Goal: Information Seeking & Learning: Find specific fact

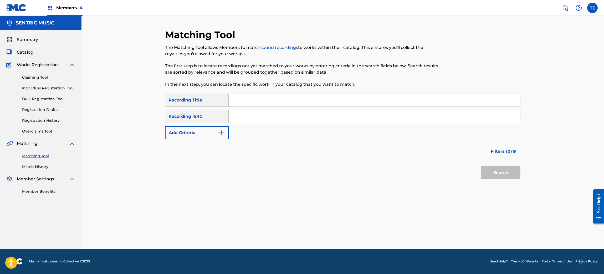
click at [207, 136] on button "Add Criteria" at bounding box center [197, 132] width 64 height 13
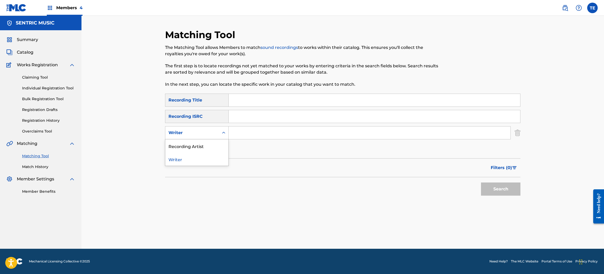
click at [201, 135] on div "Writer" at bounding box center [192, 133] width 47 height 6
click at [192, 149] on div "Recording Artist" at bounding box center [196, 145] width 63 height 13
click at [261, 138] on input "Search Form" at bounding box center [370, 132] width 282 height 13
paste input "Other Planes"
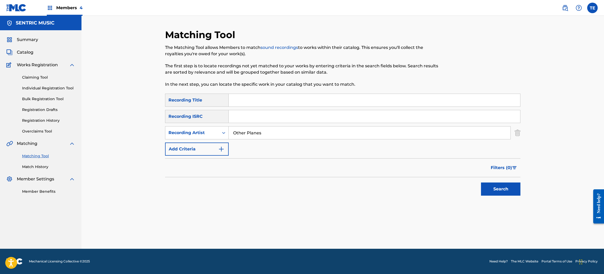
type input "Other Planes"
drag, startPoint x: 240, startPoint y: 104, endPoint x: 240, endPoint y: 102, distance: 2.7
click at [240, 102] on input "Search Form" at bounding box center [375, 100] width 292 height 13
paste input "Apricity"
click at [240, 95] on input "Apricity" at bounding box center [375, 100] width 292 height 13
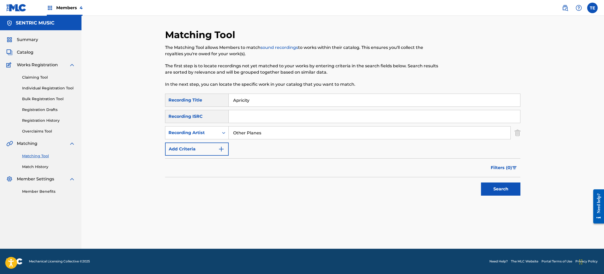
type input "Apricity"
click at [501, 188] on button "Search" at bounding box center [500, 189] width 39 height 13
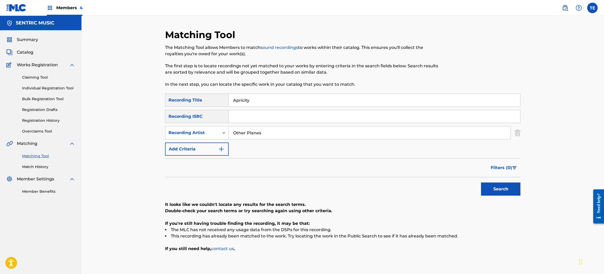
drag, startPoint x: 252, startPoint y: 98, endPoint x: 176, endPoint y: 100, distance: 76.0
click at [182, 100] on div "SearchWithCriteriad294f0ae-fb3e-464b-abf5-2ded0a7e1f6d Recording Title Apricity" at bounding box center [343, 100] width 356 height 13
click at [481, 183] on button "Search" at bounding box center [500, 189] width 39 height 13
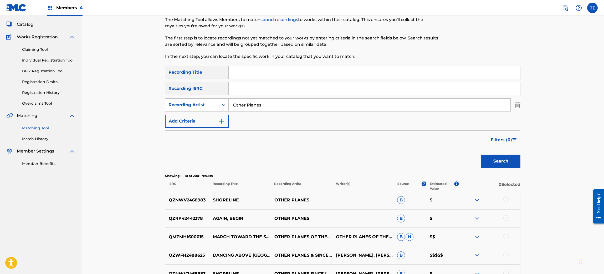
scroll to position [39, 0]
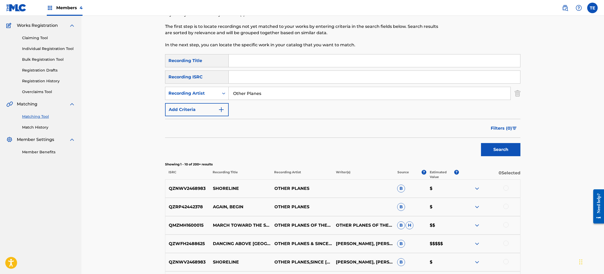
click at [256, 62] on input "Search Form" at bounding box center [375, 60] width 292 height 13
paste input "Again, Begin"
click at [481, 143] on button "Search" at bounding box center [500, 149] width 39 height 13
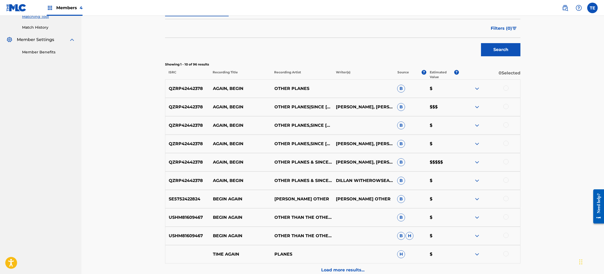
scroll to position [158, 0]
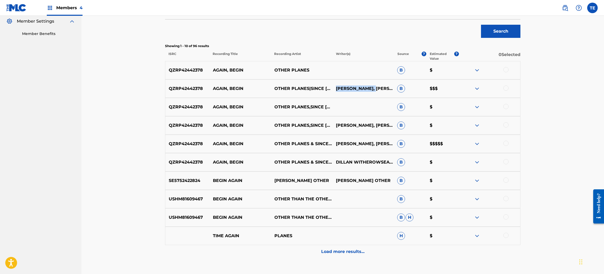
drag, startPoint x: 336, startPoint y: 84, endPoint x: 379, endPoint y: 85, distance: 43.1
click at [379, 85] on p "DILLAN WITHEROW, SEAN WHARTON" at bounding box center [363, 88] width 62 height 6
copy p "[PERSON_NAME]"
drag, startPoint x: 359, startPoint y: 91, endPoint x: 340, endPoint y: 80, distance: 22.3
click at [339, 80] on div "QZRP42442378 AGAIN, BEGIN OTHER PLANES|SINCE 1993 DILLAN WITHEROW, SEAN WHARTON…" at bounding box center [343, 88] width 356 height 18
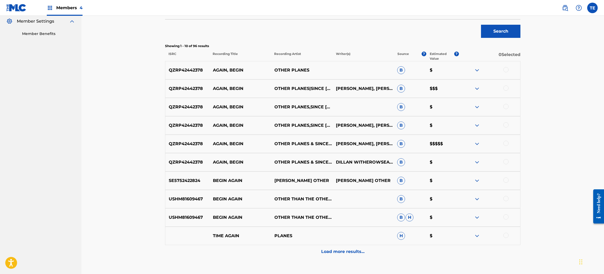
click at [351, 87] on p "DILLAN WITHEROW, SEAN WHARTON" at bounding box center [363, 88] width 62 height 6
click at [354, 85] on p "DILLAN WITHEROW, SEAN WHARTON" at bounding box center [363, 88] width 62 height 6
drag, startPoint x: 354, startPoint y: 82, endPoint x: 347, endPoint y: 82, distance: 7.4
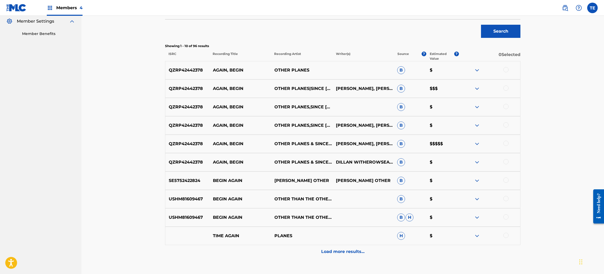
click at [347, 82] on div "QZRP42442378 AGAIN, BEGIN OTHER PLANES|SINCE 1993 DILLAN WITHEROW, SEAN WHARTON…" at bounding box center [343, 88] width 356 height 18
click at [348, 85] on p "DILLAN WITHEROW, SEAN WHARTON" at bounding box center [363, 88] width 62 height 6
click at [370, 86] on p "DILLAN WITHEROW, SEAN WHARTON" at bounding box center [363, 88] width 62 height 6
click at [371, 86] on p "DILLAN WITHEROW, SEAN WHARTON" at bounding box center [363, 88] width 62 height 6
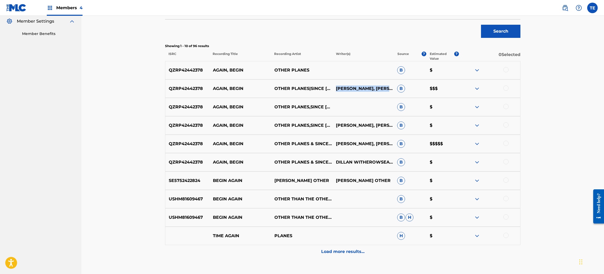
click at [371, 86] on p "DILLAN WITHEROW, SEAN WHARTON" at bounding box center [363, 88] width 62 height 6
click at [370, 85] on p "DILLAN WITHEROW, SEAN WHARTON" at bounding box center [363, 88] width 62 height 6
drag, startPoint x: 380, startPoint y: 83, endPoint x: 336, endPoint y: 83, distance: 44.5
click at [336, 85] on p "DILLAN WITHEROW, SEAN WHARTON" at bounding box center [363, 88] width 62 height 6
copy p "[PERSON_NAME]"
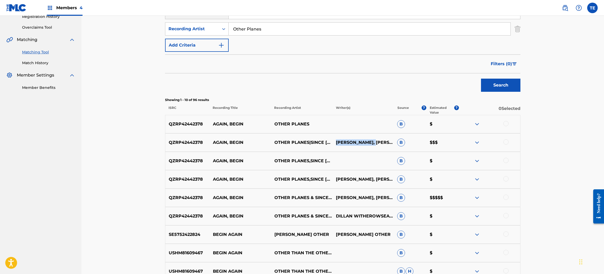
scroll to position [0, 0]
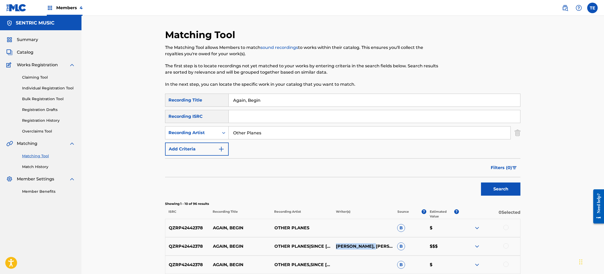
click at [261, 97] on input "Again, Begin" at bounding box center [375, 100] width 292 height 13
type input "Shoreline"
click at [481, 183] on button "Search" at bounding box center [500, 189] width 39 height 13
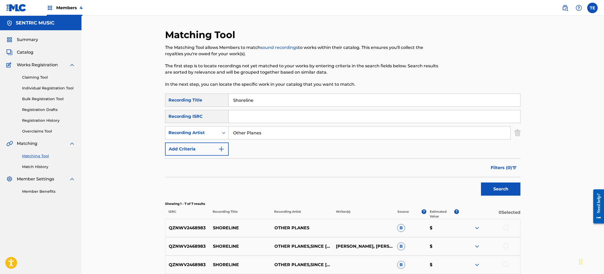
click at [496, 229] on div at bounding box center [490, 228] width 62 height 6
click at [505, 227] on div at bounding box center [506, 227] width 5 height 5
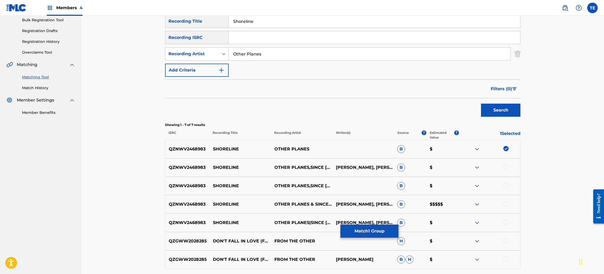
scroll to position [118, 0]
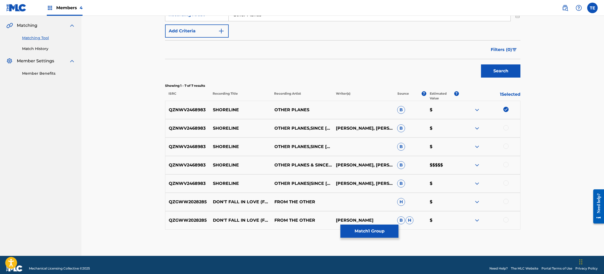
click at [370, 232] on button "Match 1 Group" at bounding box center [370, 231] width 58 height 13
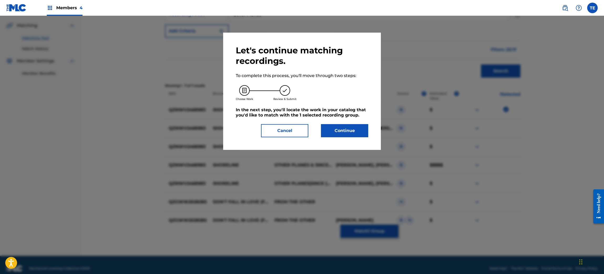
click at [335, 127] on button "Continue" at bounding box center [344, 130] width 47 height 13
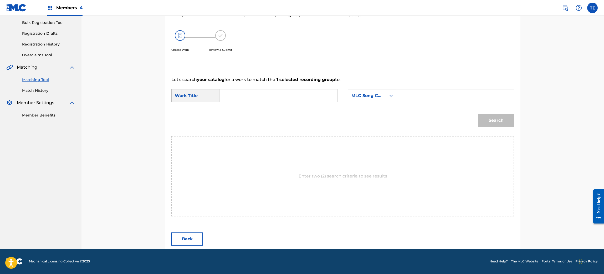
scroll to position [76, 0]
click at [294, 84] on form "SearchWithCriteriab562c08a-e99d-44da-97f7-df91b64129f6 Work Title SearchWithCri…" at bounding box center [342, 109] width 343 height 53
click at [291, 94] on input "Search Form" at bounding box center [278, 96] width 109 height 13
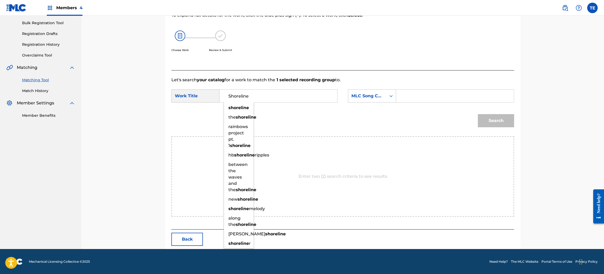
type input "Shoreline"
click at [422, 91] on input "Search Form" at bounding box center [455, 96] width 109 height 13
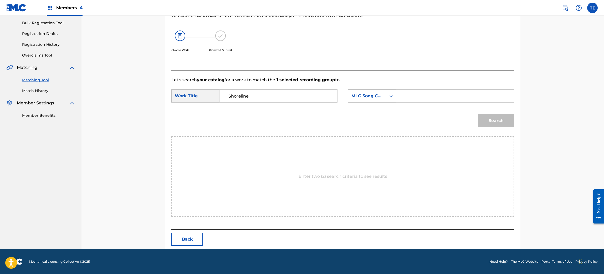
paste input "S67WKW"
type input "S67WKW"
click at [499, 119] on button "Search" at bounding box center [496, 120] width 36 height 13
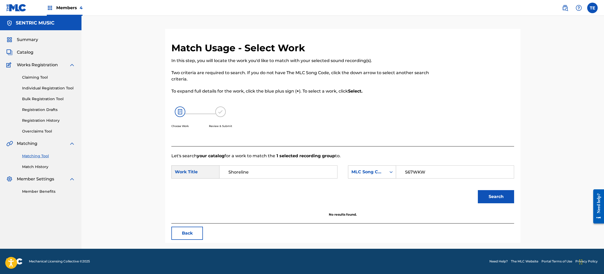
scroll to position [0, 0]
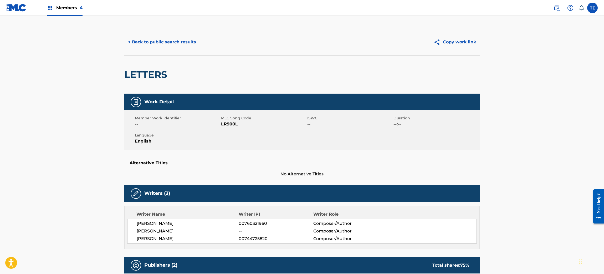
click at [171, 39] on button "< Back to public search results" at bounding box center [161, 42] width 75 height 13
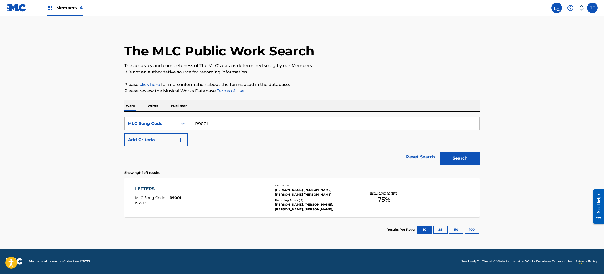
click at [163, 124] on div "MLC Song Code" at bounding box center [151, 123] width 47 height 6
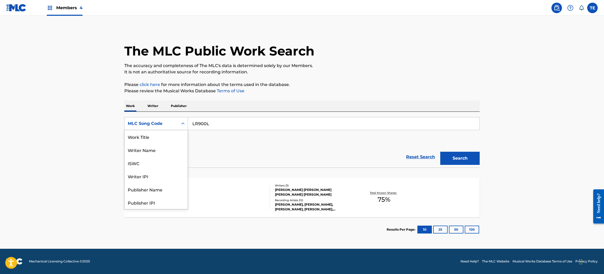
scroll to position [26, 0]
click at [211, 151] on div "Reset Search Search" at bounding box center [302, 156] width 356 height 21
click at [169, 121] on div "MLC Song Code" at bounding box center [151, 123] width 47 height 6
click at [162, 148] on div "Writer Name" at bounding box center [156, 149] width 63 height 13
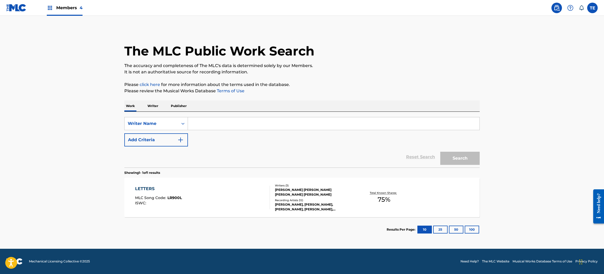
click at [165, 135] on button "Add Criteria" at bounding box center [156, 139] width 64 height 13
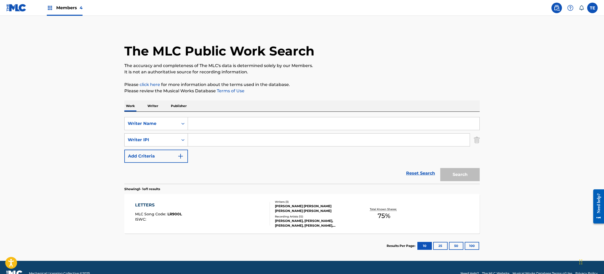
click at [165, 141] on div "Writer IPI" at bounding box center [151, 140] width 47 height 6
click at [220, 155] on div "SearchWithCriteria3d1e75bc-ba79-4ded-9682-980e564a7b35 Writer Name SearchWithCr…" at bounding box center [302, 140] width 356 height 46
click at [171, 124] on div "Writer Name" at bounding box center [151, 123] width 47 height 6
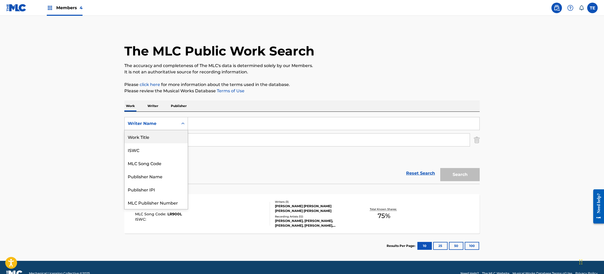
click at [156, 135] on div "Work Title" at bounding box center [156, 136] width 63 height 13
click at [156, 137] on div "Writer IPI" at bounding box center [151, 140] width 47 height 6
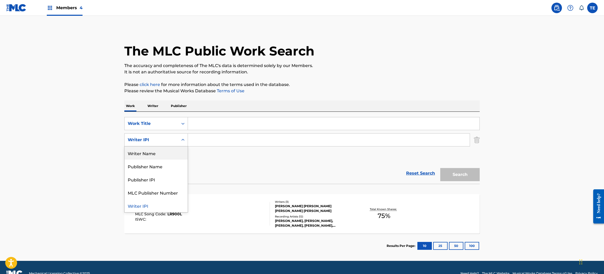
click at [154, 154] on div "Writer Name" at bounding box center [156, 152] width 63 height 13
click at [212, 140] on input "Search Form" at bounding box center [329, 140] width 282 height 13
paste input "[PERSON_NAME]"
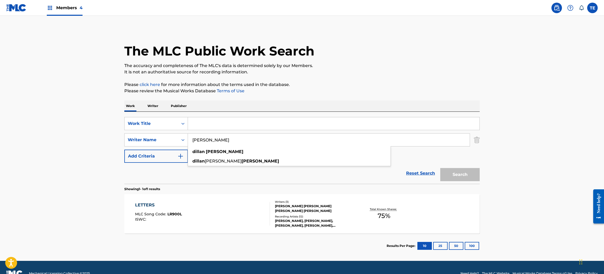
type input "[PERSON_NAME]"
click at [239, 120] on input "Search Form" at bounding box center [334, 123] width 292 height 13
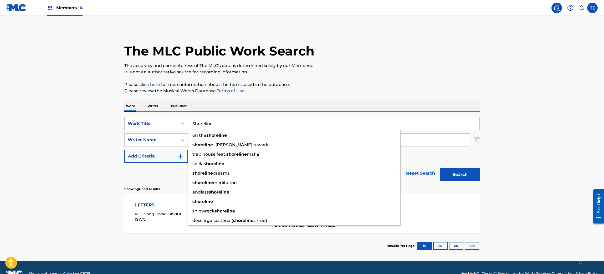
type input "Shoreline"
click at [440, 168] on button "Search" at bounding box center [459, 174] width 39 height 13
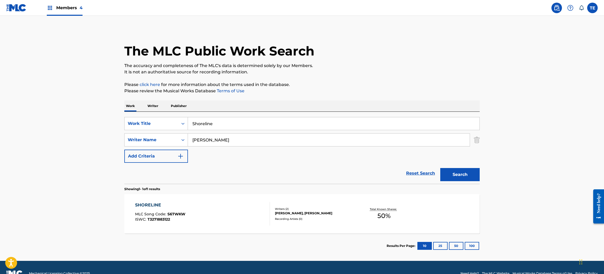
click at [244, 213] on div "SHORELINE MLC Song Code : S67WKW ISWC : T3271883122" at bounding box center [202, 214] width 135 height 24
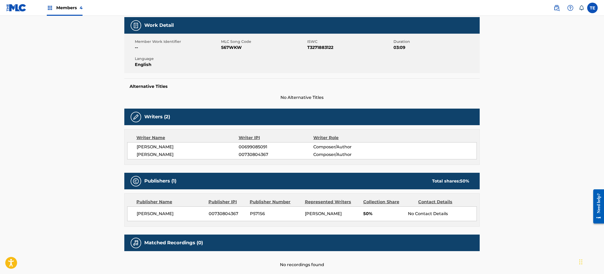
scroll to position [64, 0]
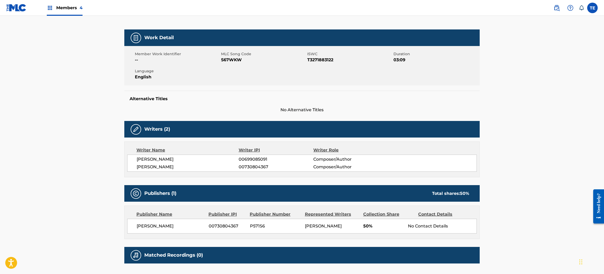
click at [234, 62] on span "S67WKW" at bounding box center [263, 60] width 85 height 6
click at [234, 59] on span "S67WKW" at bounding box center [263, 60] width 85 height 6
copy span "S67WKW"
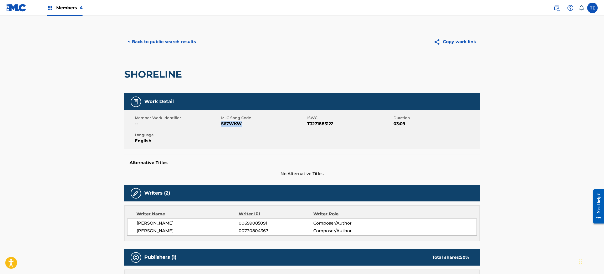
scroll to position [0, 0]
